Goal: Information Seeking & Learning: Find specific fact

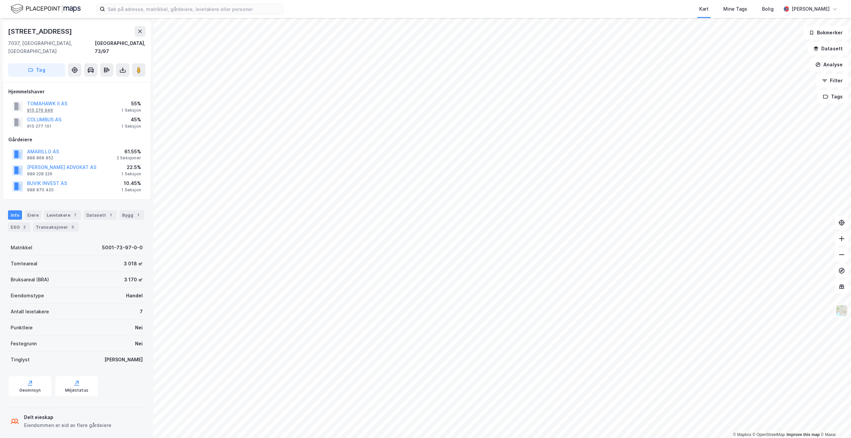
click at [41, 108] on div "915 276 946" at bounding box center [40, 110] width 26 height 5
click at [0, 0] on button "TOMAHAWK II AS" at bounding box center [0, 0] width 0 height 0
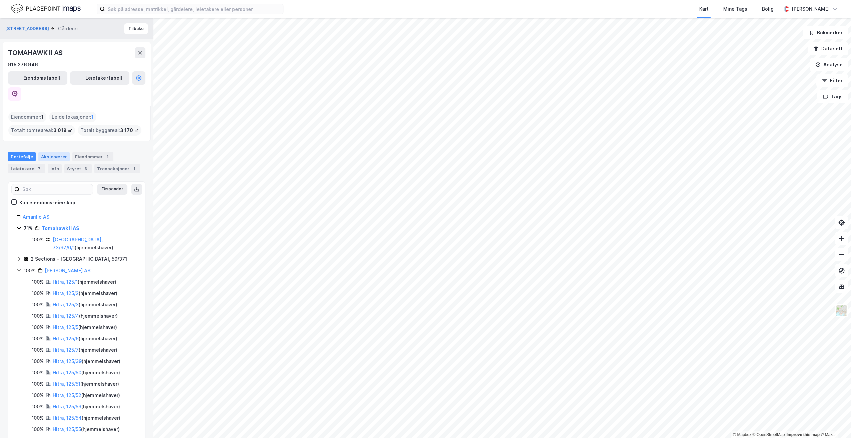
click at [49, 152] on div "Aksjonærer" at bounding box center [53, 156] width 31 height 9
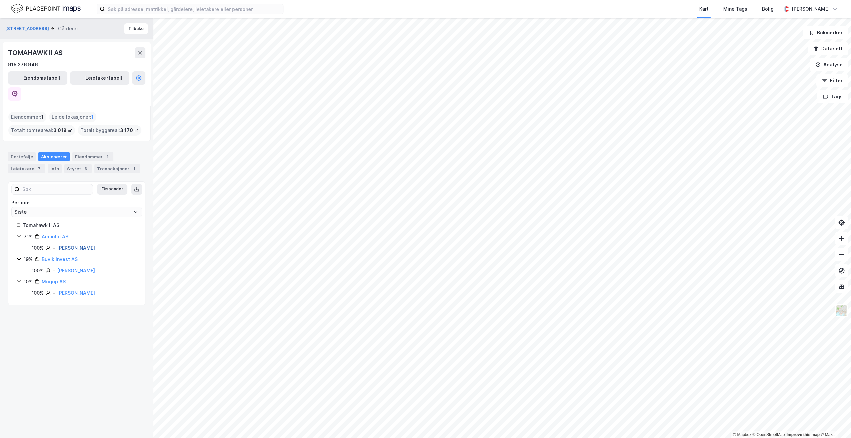
click at [76, 245] on link "[PERSON_NAME]" at bounding box center [76, 248] width 38 height 6
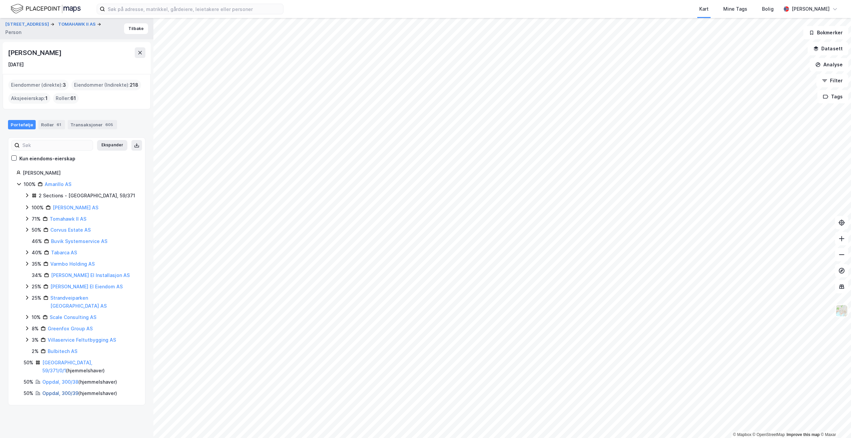
click at [59, 391] on link "Oppdal, 300/39" at bounding box center [60, 394] width 36 height 6
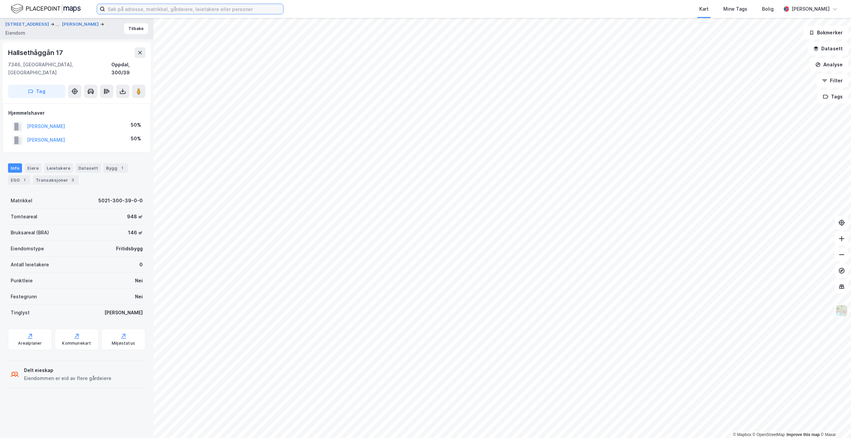
click at [124, 10] on input at bounding box center [194, 9] width 178 height 10
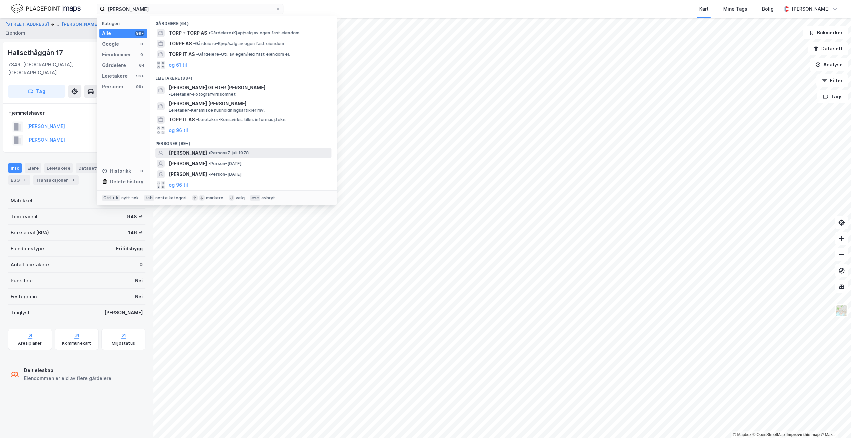
click at [190, 149] on span "[PERSON_NAME]" at bounding box center [188, 153] width 38 height 8
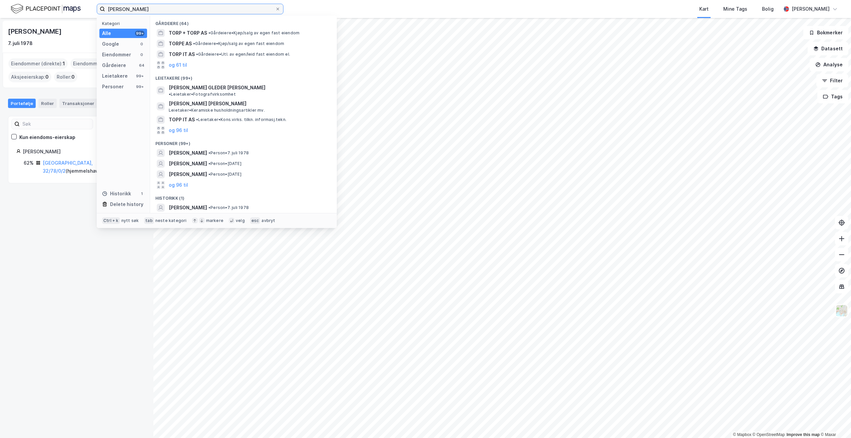
drag, startPoint x: 140, startPoint y: 9, endPoint x: 73, endPoint y: 6, distance: 66.8
click at [74, 6] on div "[PERSON_NAME] Kategori Alle 99+ Google 0 Eiendommer 0 Gårdeiere 64 Leietakere 9…" at bounding box center [425, 9] width 851 height 18
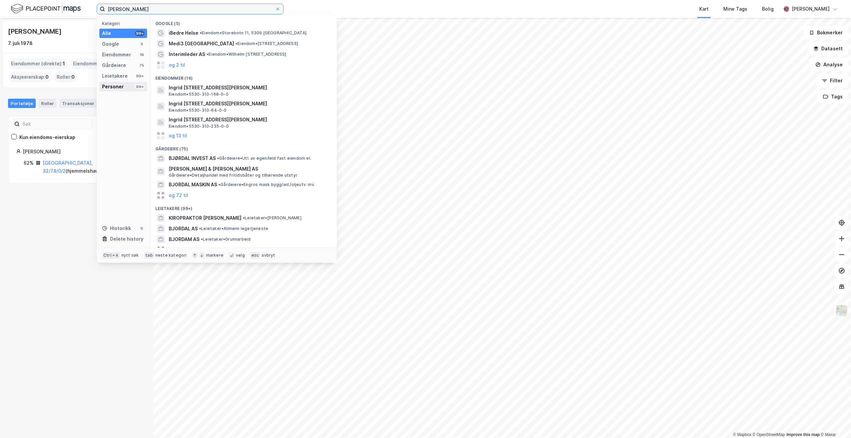
type input "[PERSON_NAME]"
click at [117, 84] on div "Personer" at bounding box center [113, 87] width 22 height 8
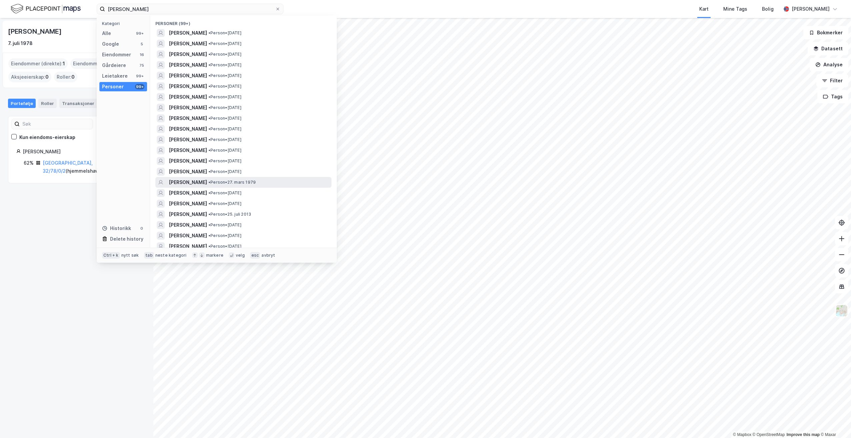
click at [207, 180] on span "[PERSON_NAME]" at bounding box center [188, 183] width 38 height 8
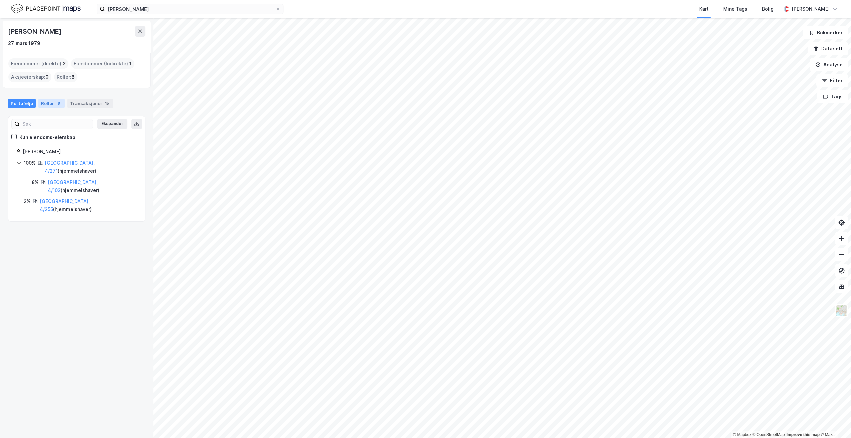
click at [50, 102] on div "Roller 8" at bounding box center [51, 103] width 26 height 9
